Goal: Use online tool/utility: Utilize a website feature to perform a specific function

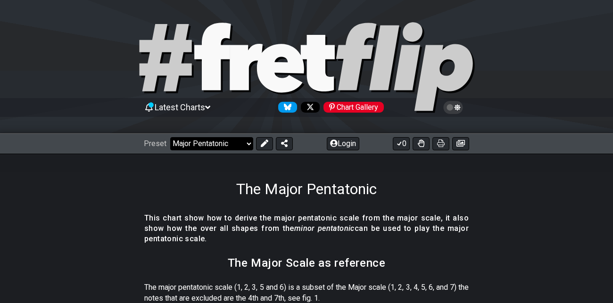
click at [243, 146] on select "Welcome to #fretflip! Initial Preset Custom Preset Minor Pentatonic Major Penta…" at bounding box center [211, 143] width 83 height 13
click at [170, 137] on select "Welcome to #fretflip! Initial Preset Custom Preset Minor Pentatonic Major Penta…" at bounding box center [211, 143] width 83 height 13
select select "/the-7-modes"
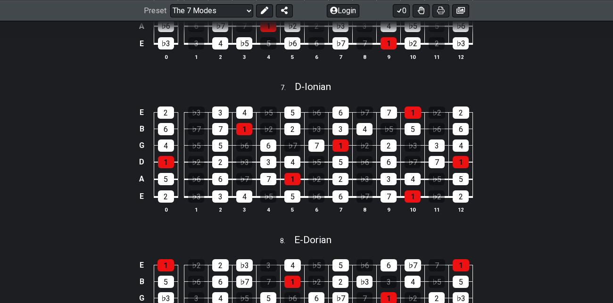
scroll to position [1186, 0]
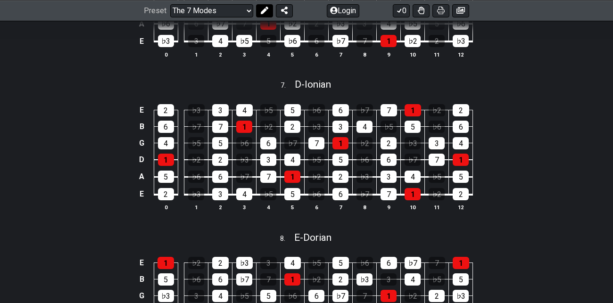
click at [266, 8] on icon at bounding box center [265, 11] width 8 height 8
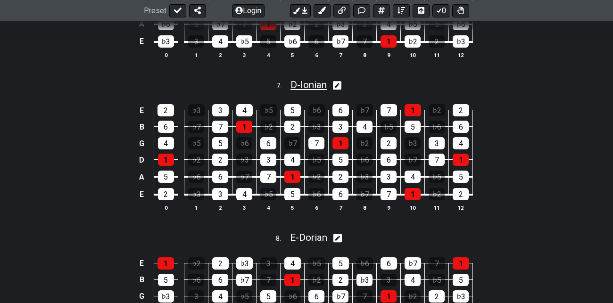
click at [312, 91] on span "D - Ionian" at bounding box center [309, 84] width 36 height 11
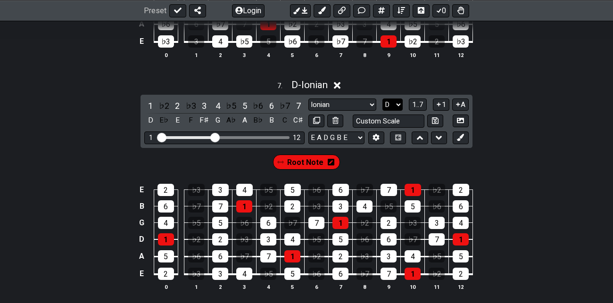
click at [398, 111] on select "A♭ A A♯ B♭ B C C♯ D♭ D D♯ E♭ E F F♯ G♭ G G♯" at bounding box center [393, 105] width 20 height 13
click at [383, 107] on select "A♭ A A♯ B♭ B C C♯ D♭ D D♯ E♭ E F F♯ G♭ G G♯" at bounding box center [393, 105] width 20 height 13
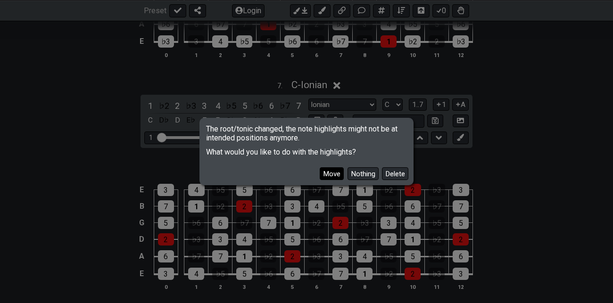
click at [328, 174] on button "Move" at bounding box center [332, 174] width 24 height 13
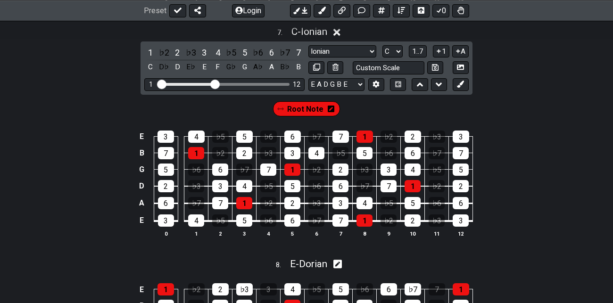
scroll to position [1243, 0]
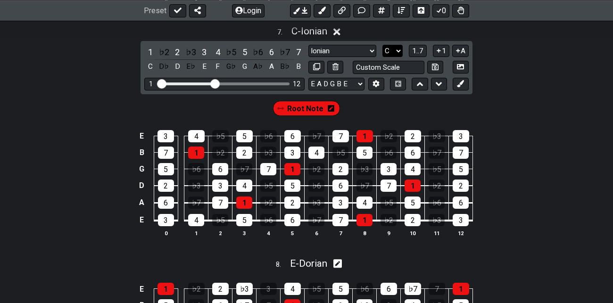
click at [397, 58] on select "A♭ A A♯ B♭ B C C♯ D♭ D D♯ E♭ E F F♯ G♭ G G♯" at bounding box center [393, 51] width 20 height 13
select select "F"
click at [383, 54] on select "A♭ A A♯ B♭ B C C♯ D♭ D D♯ E♭ E F F♯ G♭ G G♯" at bounding box center [393, 51] width 20 height 13
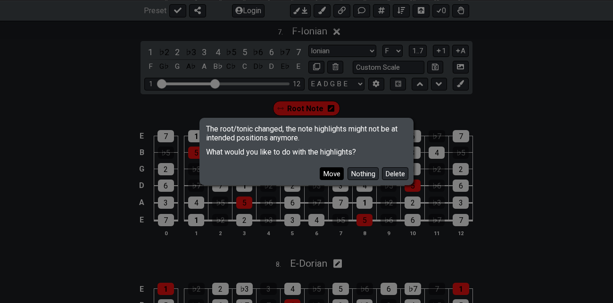
click at [340, 173] on button "Move" at bounding box center [332, 174] width 24 height 13
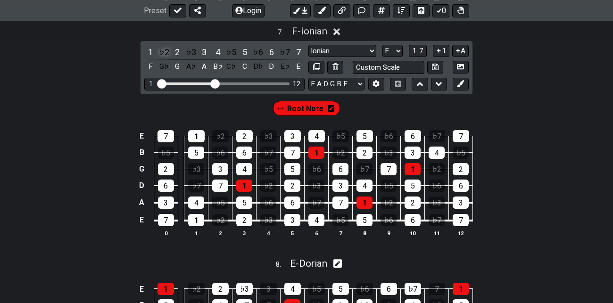
click at [166, 59] on div "♭2" at bounding box center [164, 52] width 12 height 13
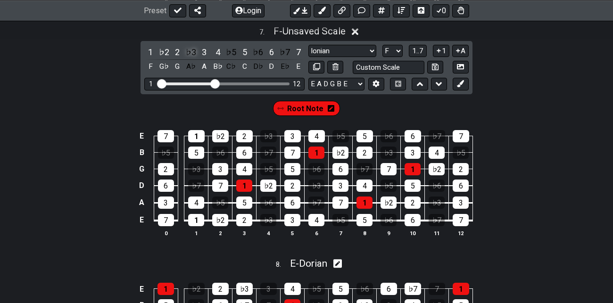
click at [192, 59] on div "♭3" at bounding box center [191, 52] width 12 height 13
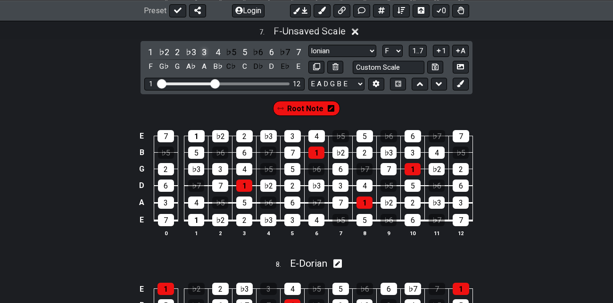
click at [205, 59] on div "3" at bounding box center [204, 52] width 12 height 13
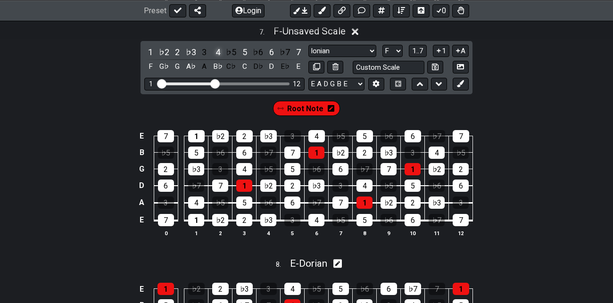
click at [222, 59] on div "4" at bounding box center [218, 52] width 12 height 13
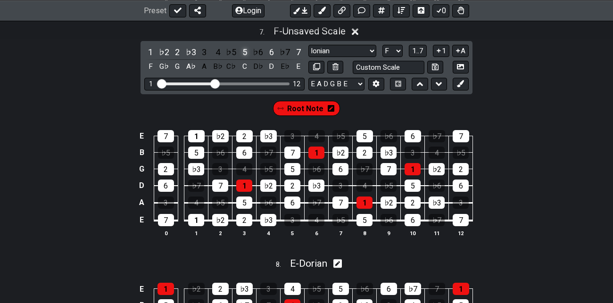
click at [246, 59] on div "5" at bounding box center [245, 52] width 12 height 13
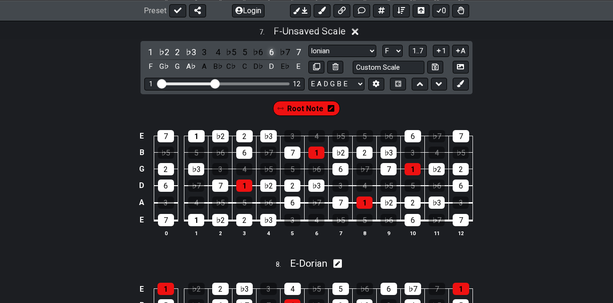
click at [272, 59] on div "6" at bounding box center [272, 52] width 12 height 13
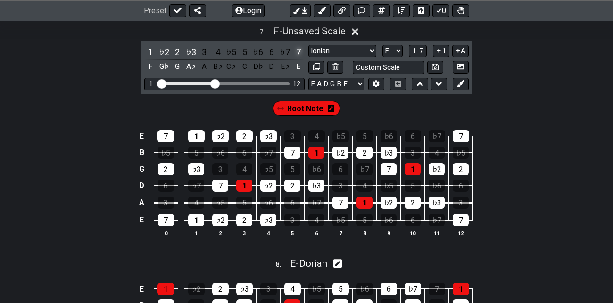
click at [299, 59] on div "7" at bounding box center [299, 52] width 12 height 13
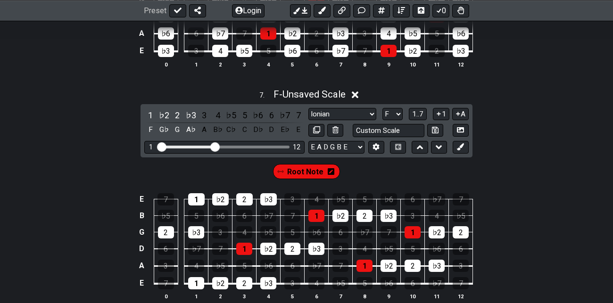
scroll to position [1180, 0]
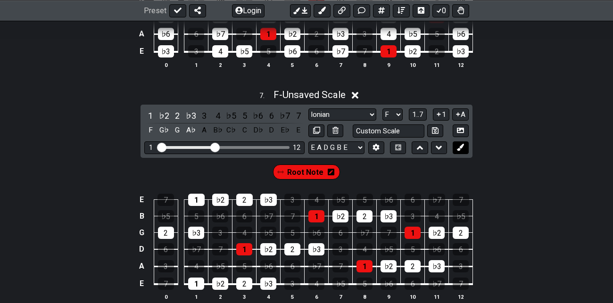
click at [463, 151] on icon at bounding box center [460, 147] width 7 height 7
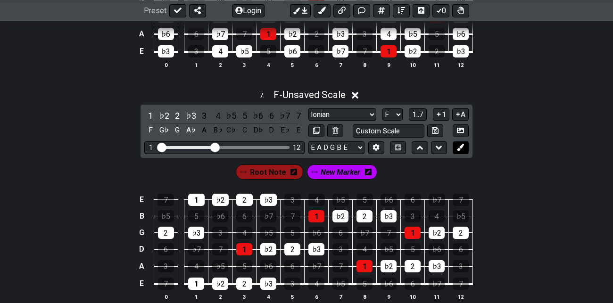
click at [463, 151] on icon at bounding box center [460, 147] width 7 height 7
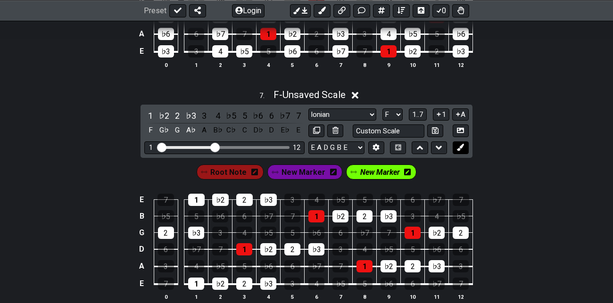
click at [463, 151] on icon at bounding box center [460, 147] width 7 height 7
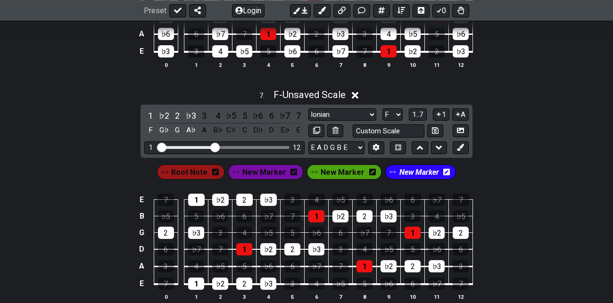
click at [291, 176] on icon at bounding box center [294, 172] width 7 height 7
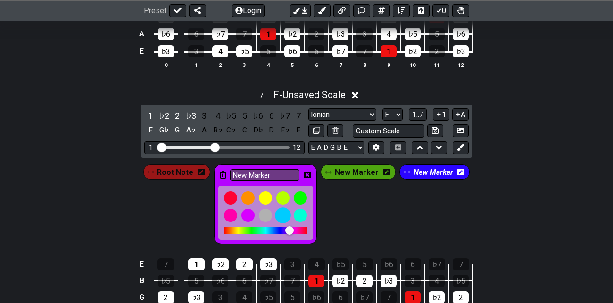
click at [283, 224] on div at bounding box center [283, 216] width 16 height 16
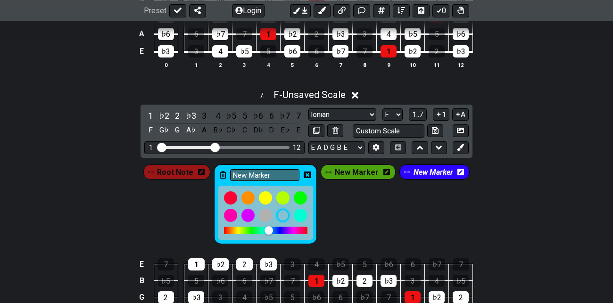
click at [364, 191] on div "Root Note New Marker New Marker New Marker" at bounding box center [307, 205] width 331 height 84
click at [269, 181] on input "New Marker" at bounding box center [265, 175] width 70 height 12
click at [277, 181] on input "New Marker" at bounding box center [265, 175] width 70 height 12
type input "N"
type input "H"
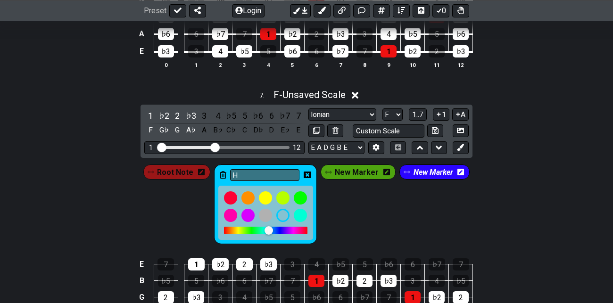
click at [349, 218] on div "Root Note H New Marker New Marker" at bounding box center [307, 205] width 331 height 84
click at [309, 178] on icon at bounding box center [308, 175] width 8 height 7
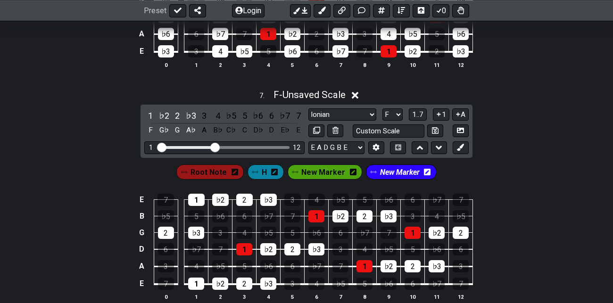
click at [424, 176] on icon at bounding box center [427, 172] width 7 height 7
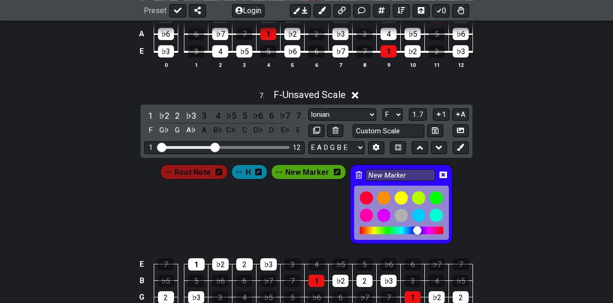
click at [315, 179] on span "New Marker" at bounding box center [308, 173] width 44 height 14
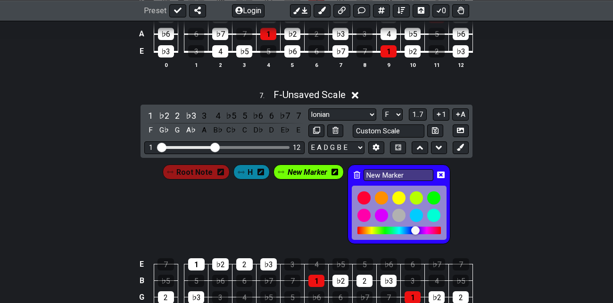
click at [303, 216] on div "Root Note H New Marker New Marker" at bounding box center [307, 205] width 292 height 84
click at [442, 178] on icon at bounding box center [441, 175] width 8 height 7
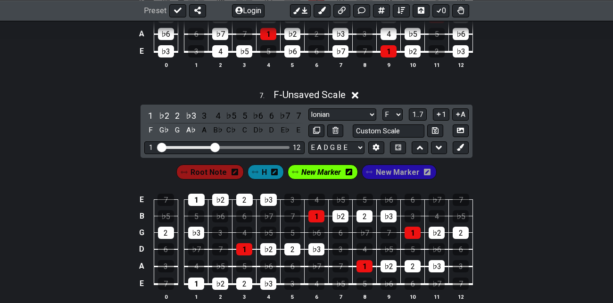
click at [351, 176] on icon at bounding box center [349, 172] width 7 height 7
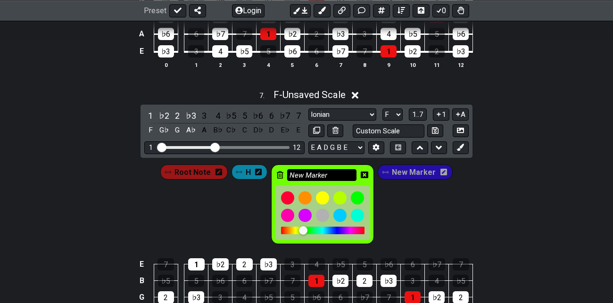
click at [319, 181] on input "New Marker" at bounding box center [322, 175] width 70 height 12
click at [333, 181] on input "New Marker" at bounding box center [322, 175] width 70 height 12
type input "N"
type input "W"
click at [366, 179] on icon at bounding box center [365, 175] width 8 height 8
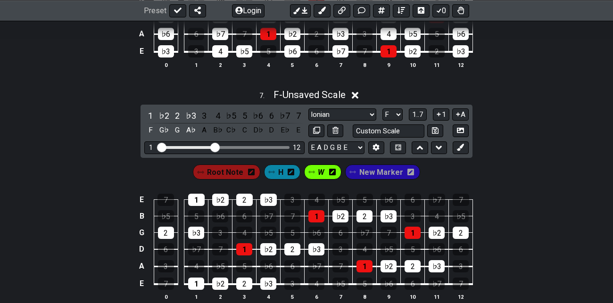
click at [384, 179] on span "New Marker" at bounding box center [382, 173] width 44 height 14
click at [407, 176] on icon at bounding box center [409, 172] width 7 height 7
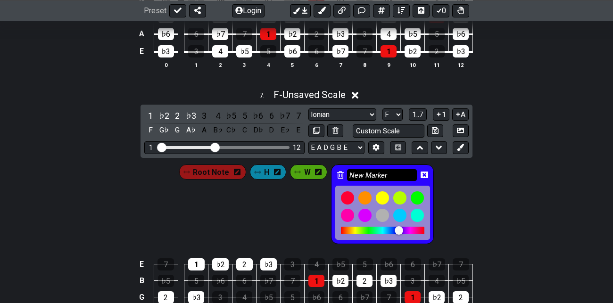
click at [373, 181] on input "New Marker" at bounding box center [382, 175] width 70 height 12
type input "N"
type input "A2"
click at [368, 204] on div at bounding box center [366, 198] width 16 height 16
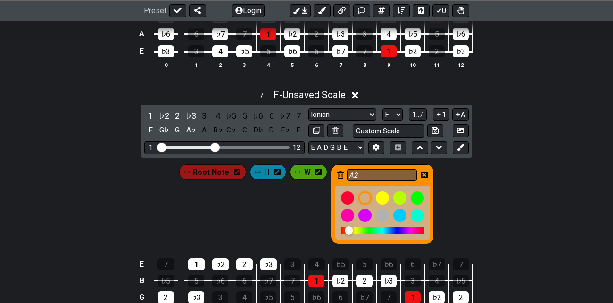
click at [425, 178] on icon at bounding box center [425, 175] width 8 height 7
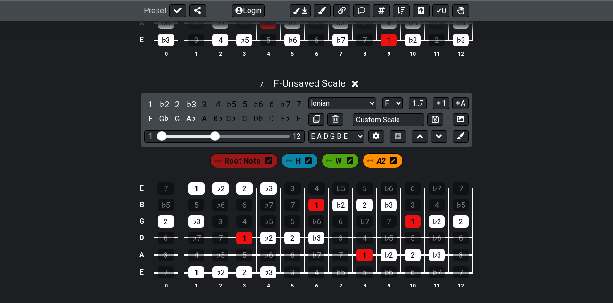
scroll to position [1192, 0]
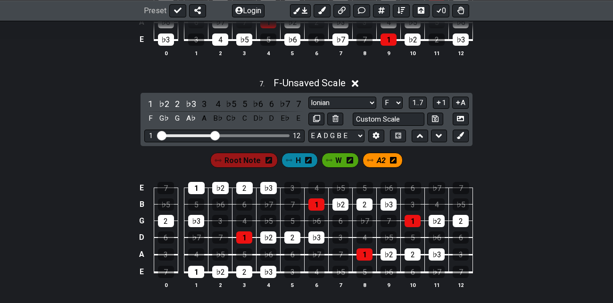
click at [298, 168] on span "H" at bounding box center [298, 161] width 5 height 14
click at [164, 110] on div "♭2" at bounding box center [164, 104] width 12 height 13
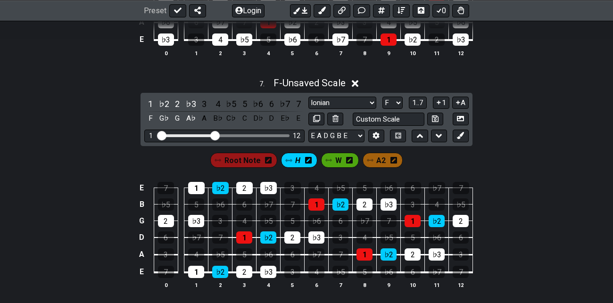
click at [338, 168] on span "W" at bounding box center [339, 161] width 7 height 14
click at [177, 110] on div "2" at bounding box center [177, 104] width 12 height 13
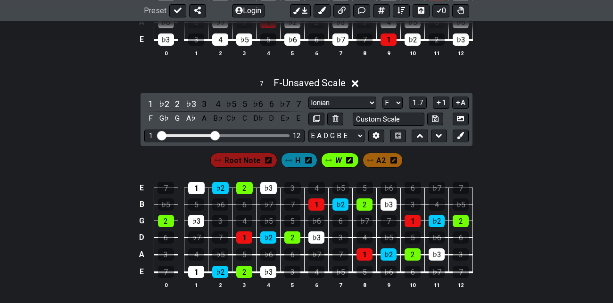
click at [380, 168] on span "A2" at bounding box center [381, 161] width 9 height 14
click at [194, 110] on div "♭3" at bounding box center [191, 104] width 12 height 13
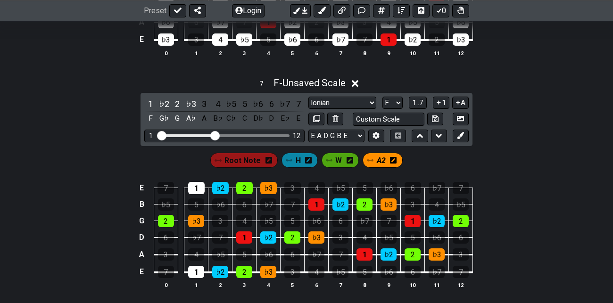
click at [506, 178] on div "E 7 1 ♭2 2 ♭3 3 4 ♭5 5 ♭6 6 ♭7 7 B ♭5 5 ♭6 6 ♭7 7 1 ♭2 2 ♭3 3 4 ♭5 G 2 ♭3 3 4 ♭…" at bounding box center [306, 236] width 613 height 133
click at [419, 107] on span "1..7" at bounding box center [417, 103] width 11 height 8
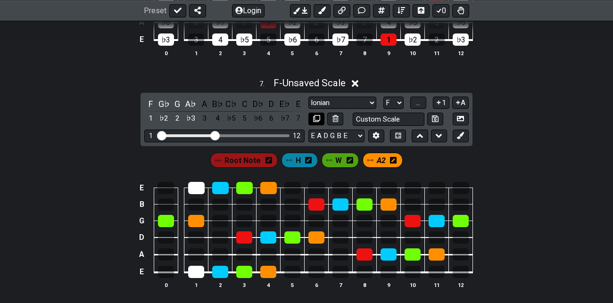
click at [316, 122] on icon at bounding box center [316, 118] width 7 height 7
select select "F"
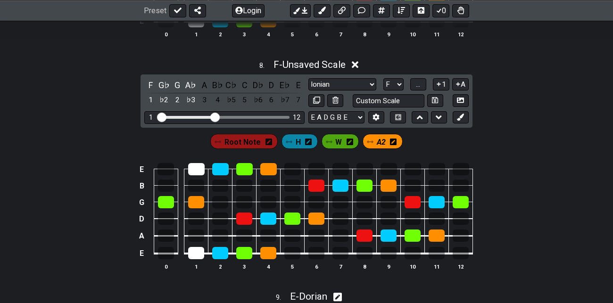
scroll to position [1443, 0]
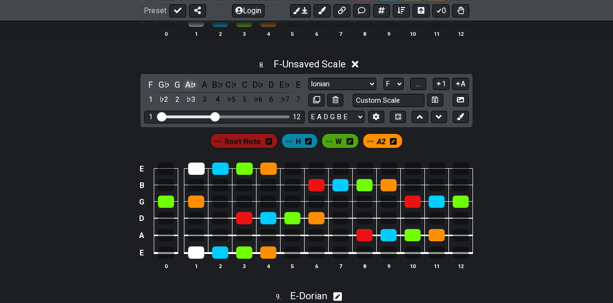
click at [189, 91] on div "A♭" at bounding box center [191, 84] width 12 height 13
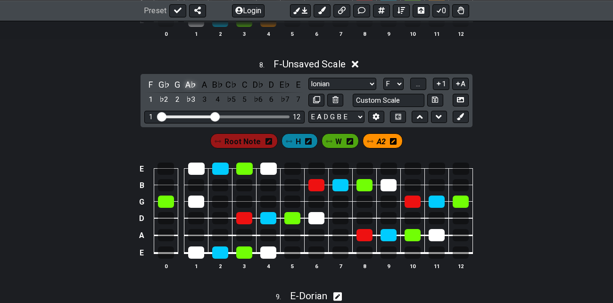
click at [189, 91] on div "A♭" at bounding box center [191, 84] width 12 height 13
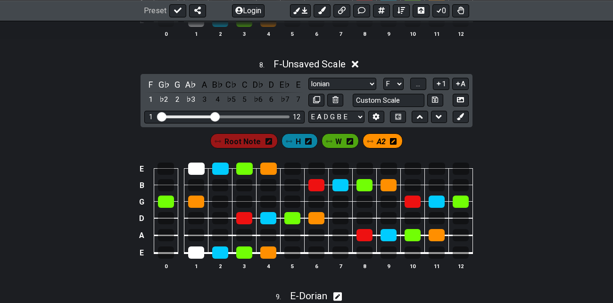
click at [383, 149] on span "A2" at bounding box center [381, 142] width 9 height 14
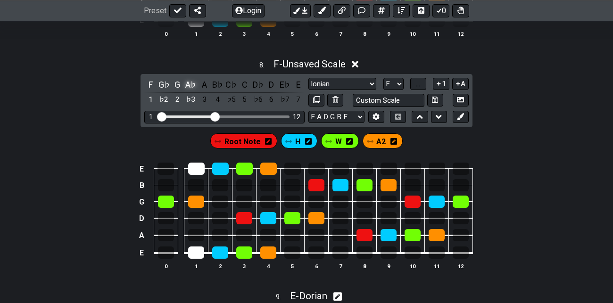
click at [189, 91] on div "A♭" at bounding box center [191, 84] width 12 height 13
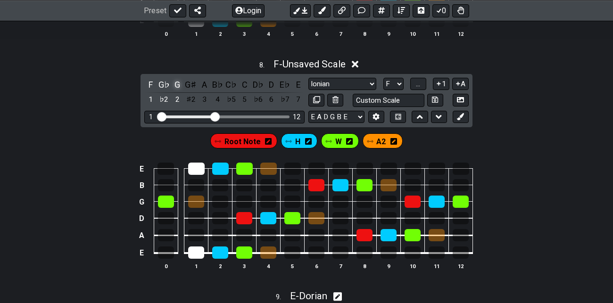
click at [175, 91] on div "G" at bounding box center [177, 84] width 12 height 13
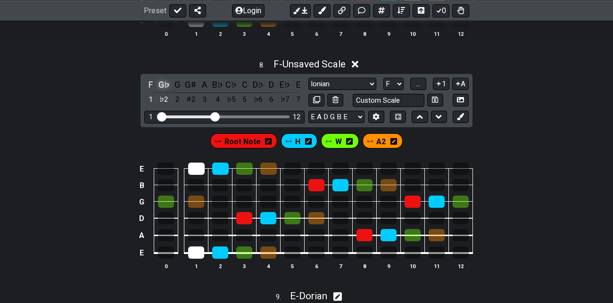
click at [164, 91] on div "G♭" at bounding box center [164, 84] width 12 height 13
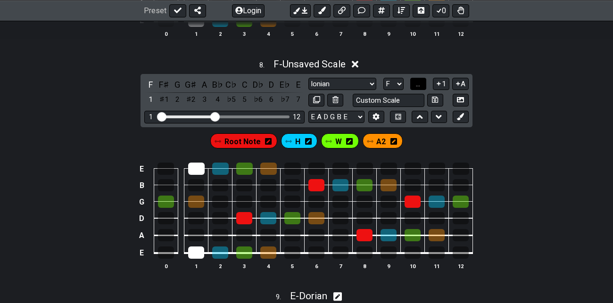
click at [420, 88] on span "..." at bounding box center [418, 84] width 4 height 8
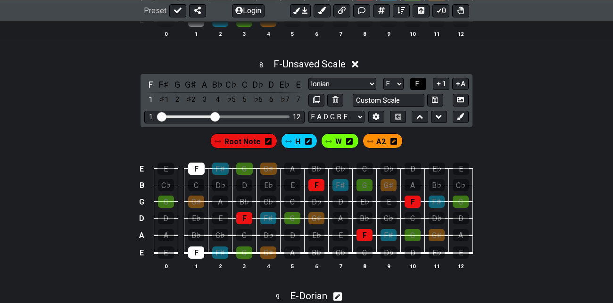
click at [420, 88] on span "F.." at bounding box center [418, 84] width 6 height 8
click at [420, 88] on span "1..7" at bounding box center [417, 84] width 11 height 8
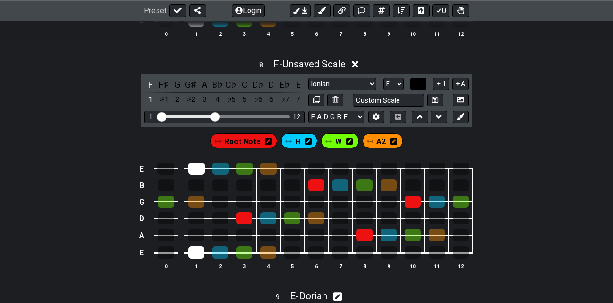
click at [420, 88] on span "..." at bounding box center [418, 84] width 4 height 8
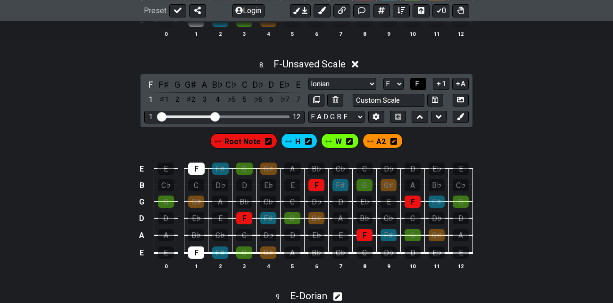
click at [420, 88] on span "F.." at bounding box center [418, 84] width 6 height 8
click at [301, 149] on div "H" at bounding box center [299, 141] width 36 height 15
click at [297, 91] on div "7" at bounding box center [299, 84] width 12 height 13
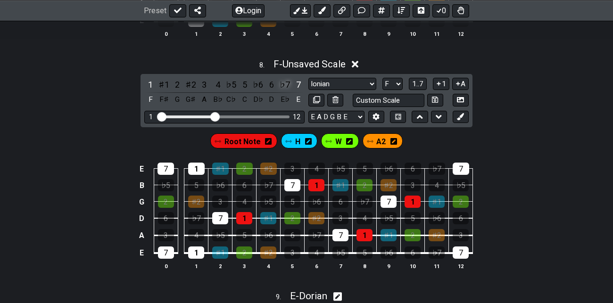
click at [287, 91] on div "♭7" at bounding box center [285, 84] width 12 height 13
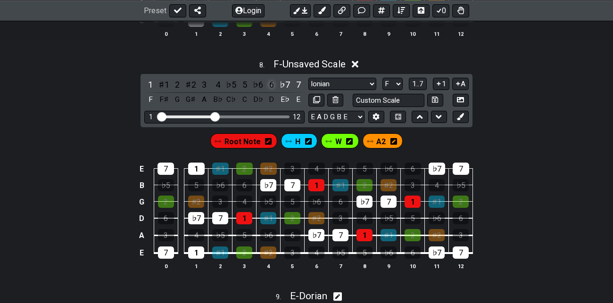
click at [272, 91] on div "6" at bounding box center [272, 84] width 12 height 13
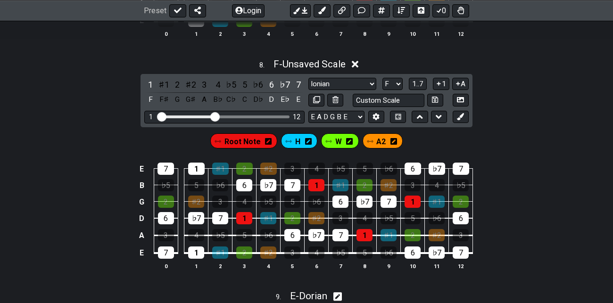
click at [300, 149] on div "H" at bounding box center [299, 141] width 36 height 15
click at [295, 148] on span "H" at bounding box center [297, 142] width 5 height 14
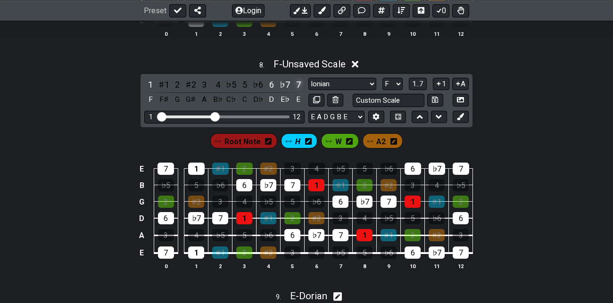
click at [297, 91] on div "7" at bounding box center [299, 84] width 12 height 13
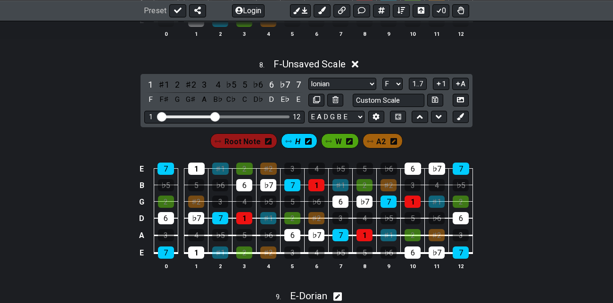
click at [338, 148] on span "W" at bounding box center [339, 142] width 7 height 14
click at [285, 91] on div "♭7" at bounding box center [285, 84] width 12 height 13
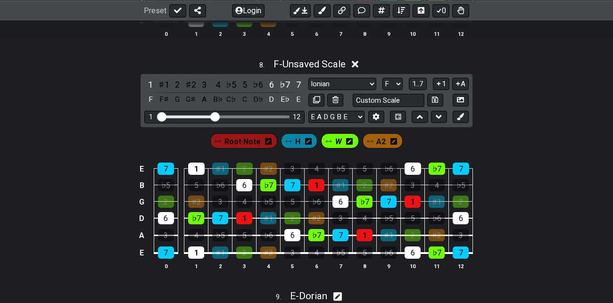
click at [382, 149] on span "A2" at bounding box center [381, 142] width 9 height 14
click at [270, 106] on div "D" at bounding box center [272, 99] width 12 height 13
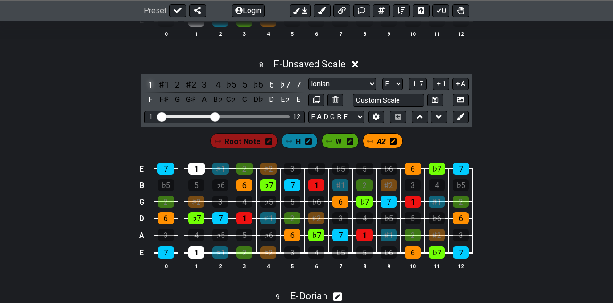
click at [150, 91] on div "1" at bounding box center [150, 84] width 12 height 13
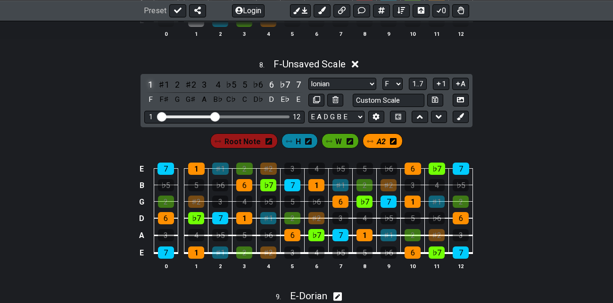
click at [150, 91] on div "1" at bounding box center [150, 84] width 12 height 13
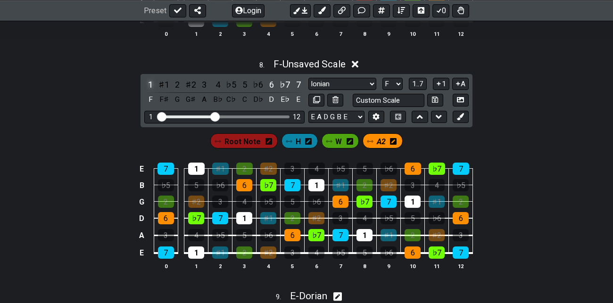
click at [150, 91] on div "1" at bounding box center [150, 84] width 12 height 13
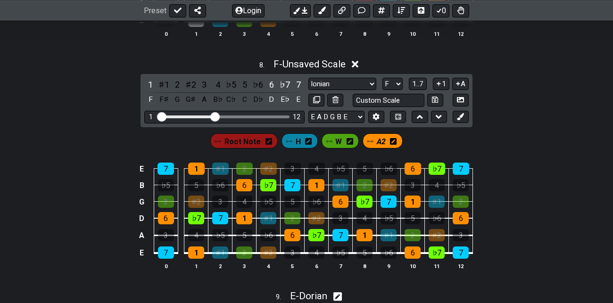
click at [241, 149] on span "Root Note" at bounding box center [243, 142] width 36 height 14
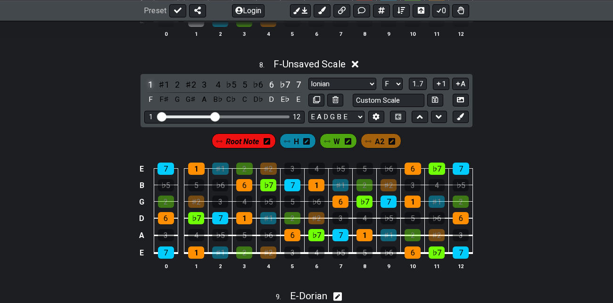
click at [150, 91] on div "1" at bounding box center [150, 84] width 12 height 13
click at [267, 145] on icon at bounding box center [267, 142] width 7 height 8
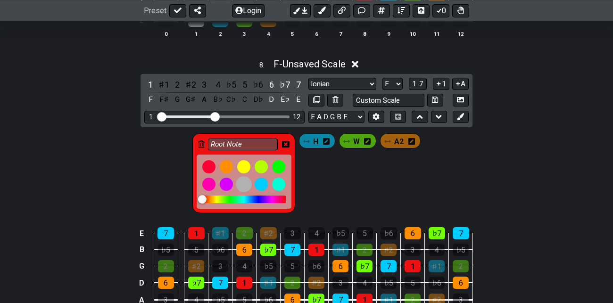
click at [244, 193] on div at bounding box center [244, 184] width 16 height 16
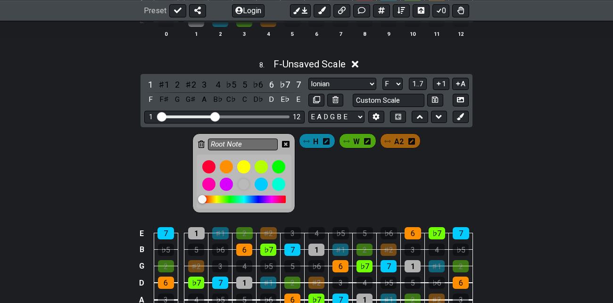
click at [328, 178] on div "Root Note H W A2" at bounding box center [307, 174] width 232 height 84
click at [286, 148] on icon at bounding box center [286, 145] width 8 height 8
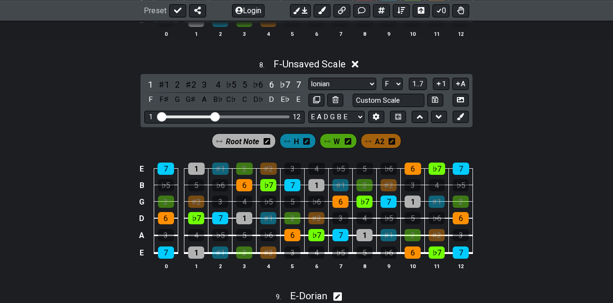
click at [249, 149] on span "Root Note" at bounding box center [242, 142] width 33 height 14
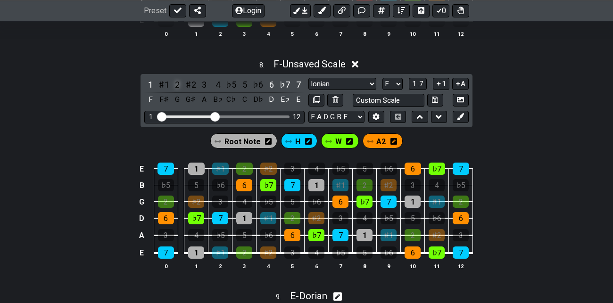
click at [177, 91] on div "2" at bounding box center [177, 84] width 12 height 13
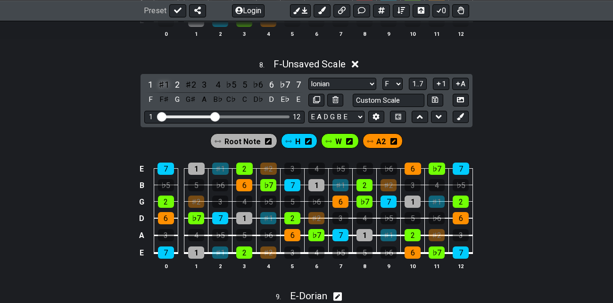
click at [164, 91] on div "♯1" at bounding box center [164, 84] width 12 height 13
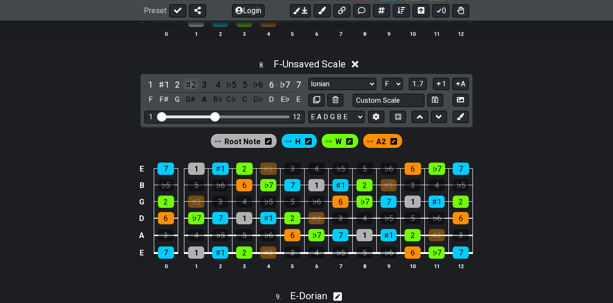
click at [192, 91] on div "♯2" at bounding box center [191, 84] width 12 height 13
click at [271, 91] on div "6" at bounding box center [272, 84] width 12 height 13
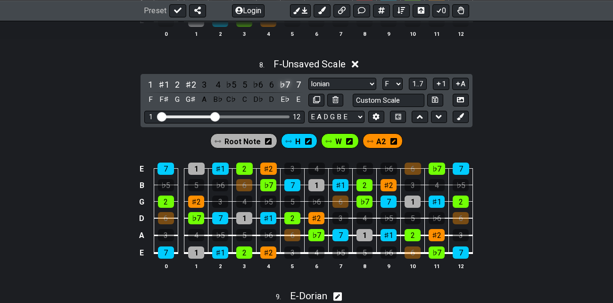
click at [285, 91] on div "♭7" at bounding box center [285, 84] width 12 height 13
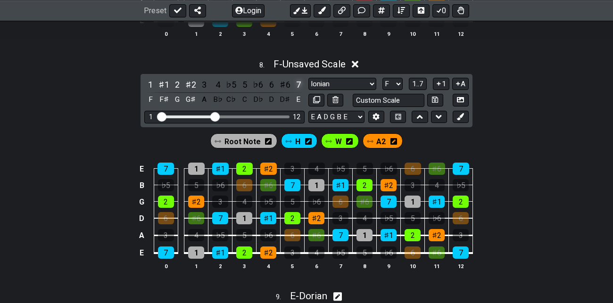
click at [302, 91] on div "7" at bounding box center [299, 84] width 12 height 13
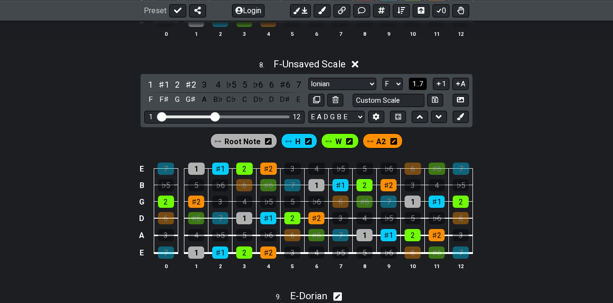
click at [420, 88] on span "1..7" at bounding box center [417, 84] width 11 height 8
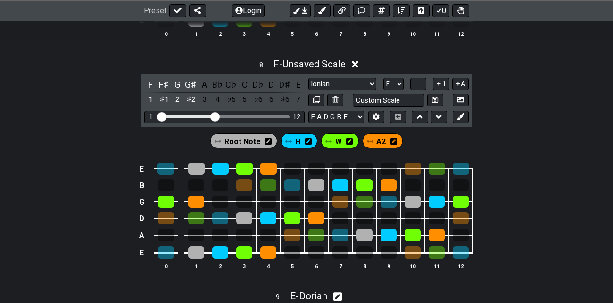
click at [268, 145] on icon at bounding box center [268, 141] width 7 height 7
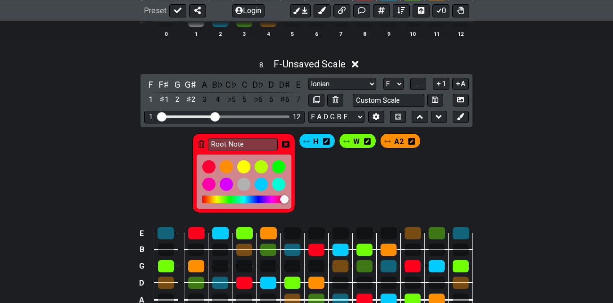
drag, startPoint x: 202, startPoint y: 208, endPoint x: 285, endPoint y: 207, distance: 82.1
click at [285, 204] on div at bounding box center [284, 199] width 8 height 8
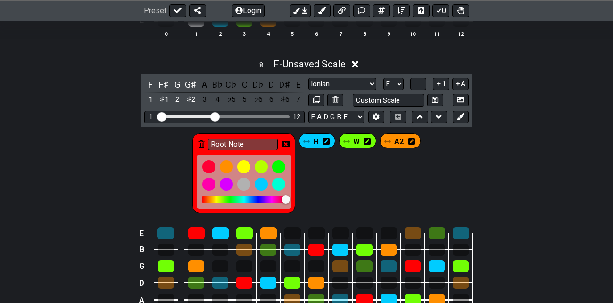
drag, startPoint x: 286, startPoint y: 208, endPoint x: 294, endPoint y: 207, distance: 7.6
click at [294, 204] on div at bounding box center [290, 200] width 8 height 8
click at [209, 175] on div at bounding box center [209, 167] width 16 height 16
drag, startPoint x: 284, startPoint y: 208, endPoint x: 296, endPoint y: 209, distance: 12.3
click at [296, 209] on div "Root Note" at bounding box center [244, 174] width 107 height 84
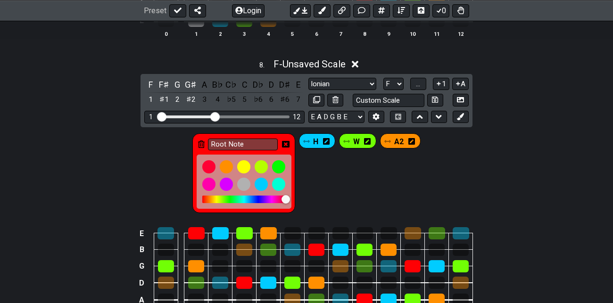
click at [285, 148] on icon at bounding box center [286, 144] width 8 height 7
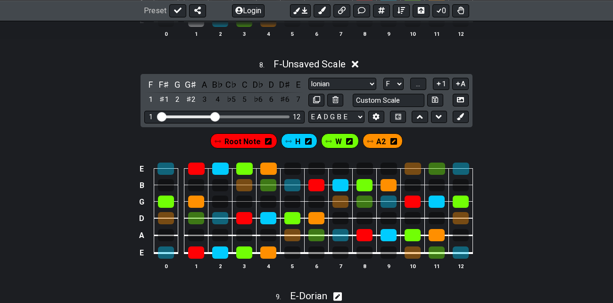
click at [470, 149] on div "Root Note H W A2" at bounding box center [306, 139] width 613 height 24
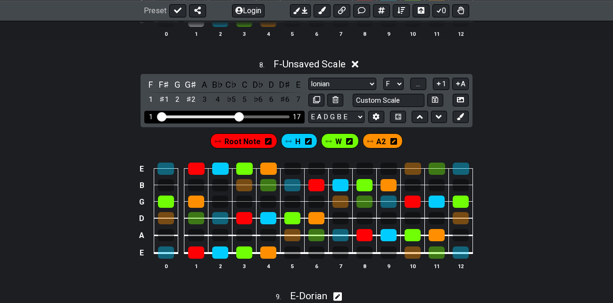
drag, startPoint x: 216, startPoint y: 126, endPoint x: 236, endPoint y: 127, distance: 20.8
click at [236, 116] on input "Visible fret range" at bounding box center [225, 116] width 134 height 0
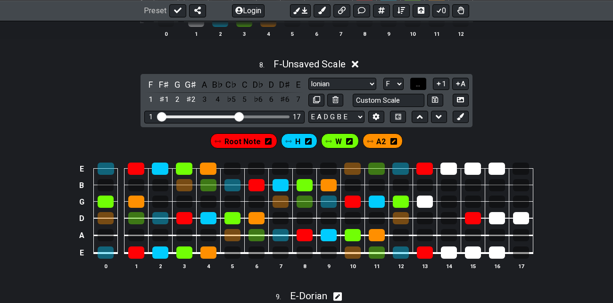
click at [416, 88] on span "..." at bounding box center [418, 84] width 4 height 8
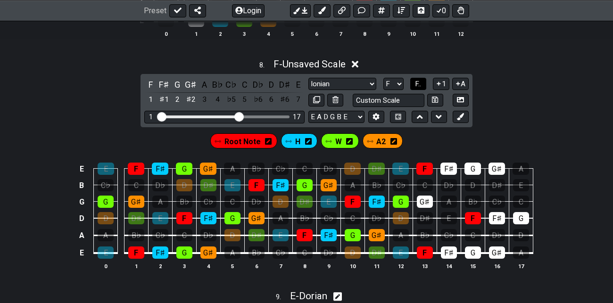
click at [416, 88] on span "F.." at bounding box center [418, 84] width 6 height 8
click at [296, 149] on span "H" at bounding box center [297, 142] width 5 height 14
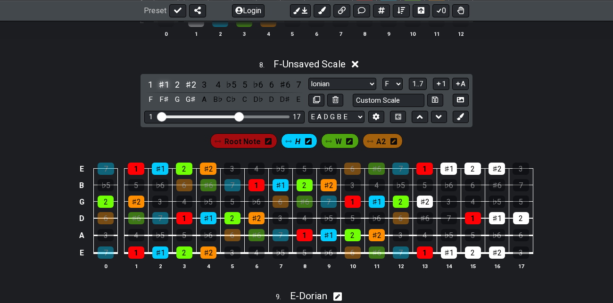
click at [166, 91] on div "♯1" at bounding box center [164, 84] width 12 height 13
click at [336, 149] on span "W" at bounding box center [339, 142] width 7 height 14
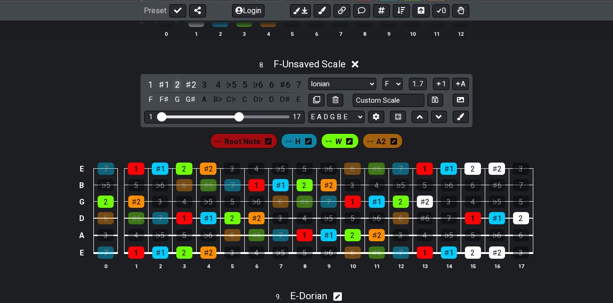
click at [176, 91] on div "2" at bounding box center [177, 84] width 12 height 13
click at [377, 149] on span "A2" at bounding box center [381, 142] width 9 height 14
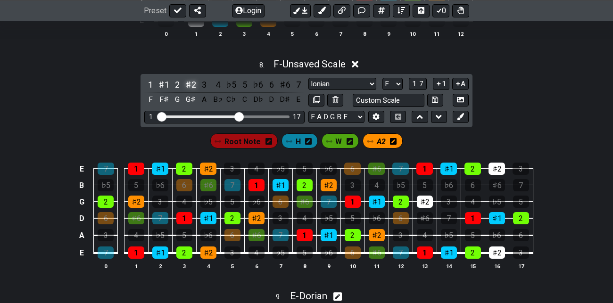
click at [192, 91] on div "♯2" at bounding box center [191, 84] width 12 height 13
click at [419, 88] on span "1..7" at bounding box center [417, 84] width 11 height 8
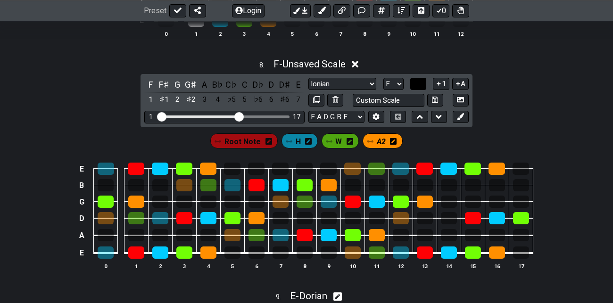
click at [421, 91] on button "..." at bounding box center [419, 84] width 16 height 13
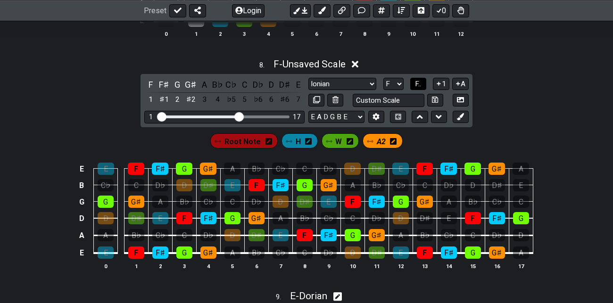
click at [421, 88] on span "F.." at bounding box center [418, 84] width 6 height 8
click at [421, 88] on span "1..7" at bounding box center [417, 84] width 11 height 8
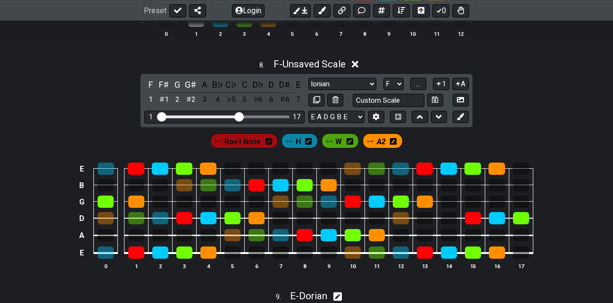
click at [379, 146] on span "A2" at bounding box center [381, 142] width 9 height 14
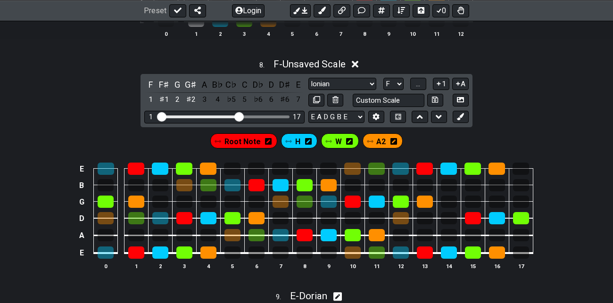
click at [359, 68] on icon at bounding box center [355, 64] width 7 height 7
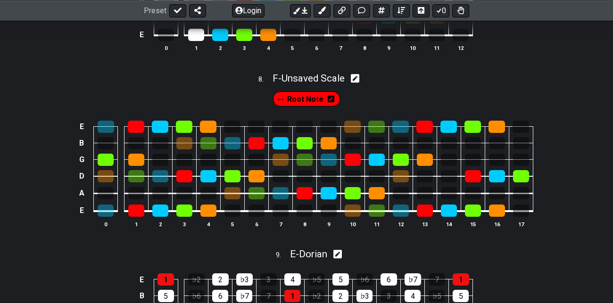
scroll to position [1428, 0]
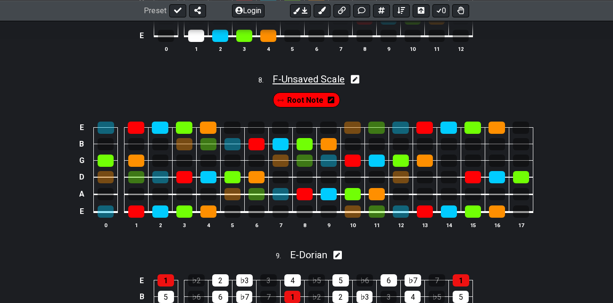
click at [339, 85] on span "F - Unsaved Scale" at bounding box center [309, 79] width 72 height 11
select select "F"
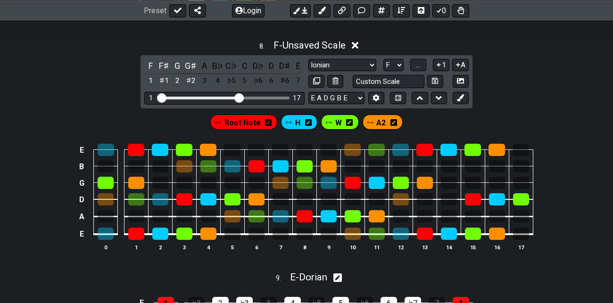
scroll to position [1466, 0]
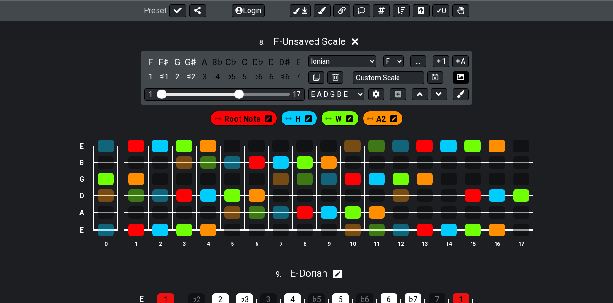
click at [462, 81] on icon at bounding box center [460, 77] width 7 height 7
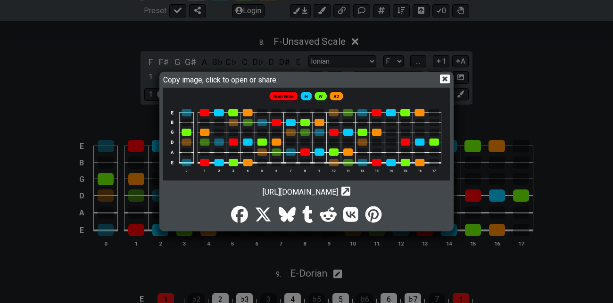
click at [308, 128] on img at bounding box center [306, 134] width 287 height 93
click at [444, 81] on icon at bounding box center [445, 79] width 10 height 10
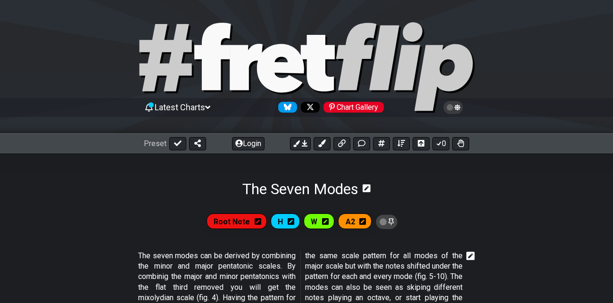
scroll to position [22, 0]
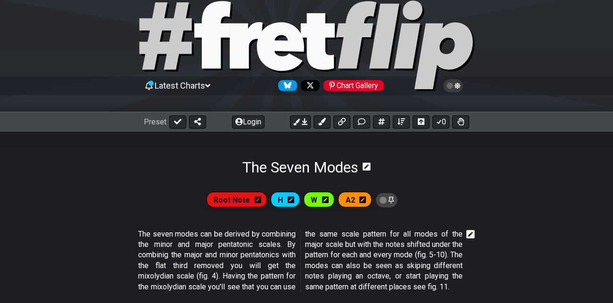
click at [458, 87] on icon at bounding box center [458, 86] width 6 height 7
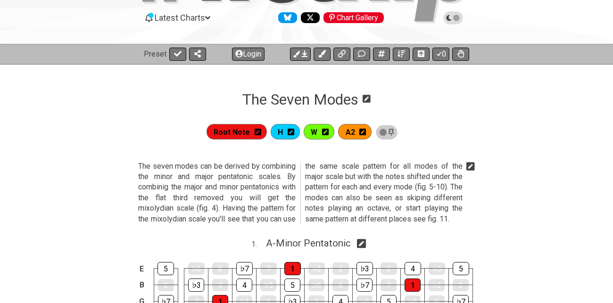
scroll to position [0, 0]
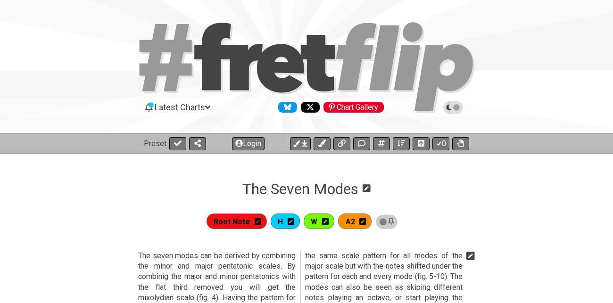
click at [449, 109] on icon at bounding box center [449, 108] width 5 height 6
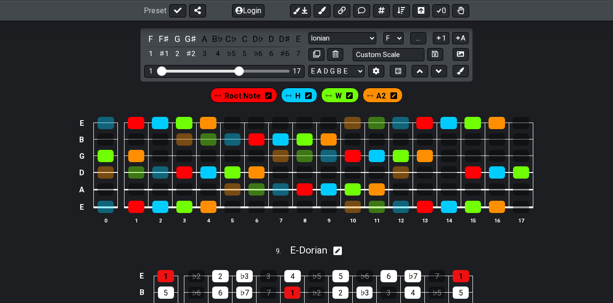
scroll to position [1492, 0]
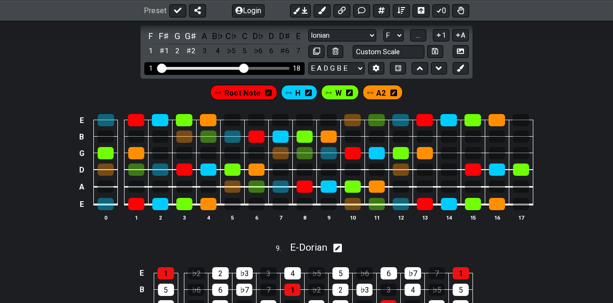
click at [244, 67] on input "Visible fret range" at bounding box center [225, 67] width 134 height 0
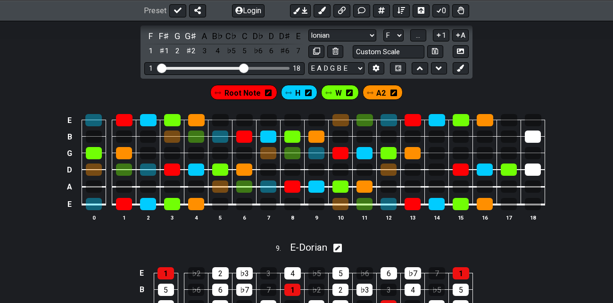
click at [377, 100] on span "A2" at bounding box center [381, 93] width 9 height 14
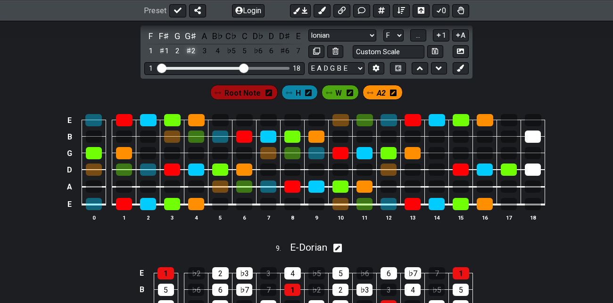
click at [191, 56] on div "♯2" at bounding box center [191, 51] width 12 height 13
click at [250, 99] on span "Root Note" at bounding box center [243, 93] width 36 height 14
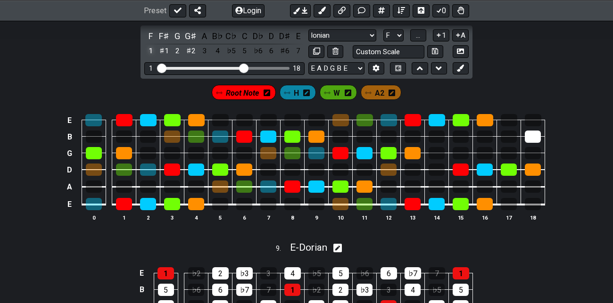
click at [149, 58] on div "1" at bounding box center [150, 51] width 12 height 13
click at [461, 54] on icon at bounding box center [460, 51] width 7 height 5
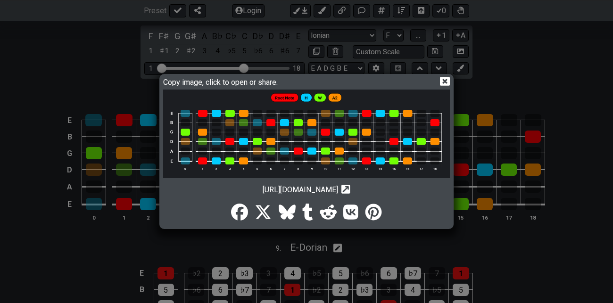
click at [291, 131] on img at bounding box center [306, 134] width 287 height 89
